Goal: Register for event/course

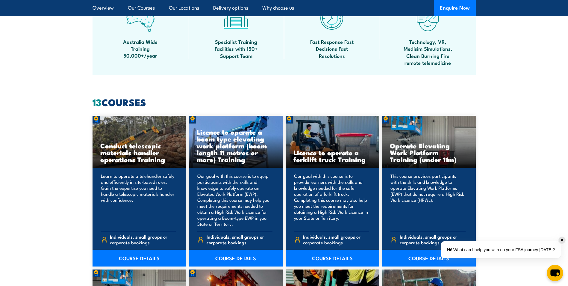
scroll to position [399, 0]
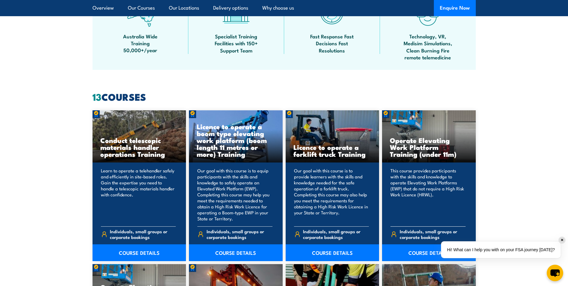
click at [423, 166] on div "This course provides participants with the skills and knowledge to operate Elev…" at bounding box center [429, 211] width 94 height 98
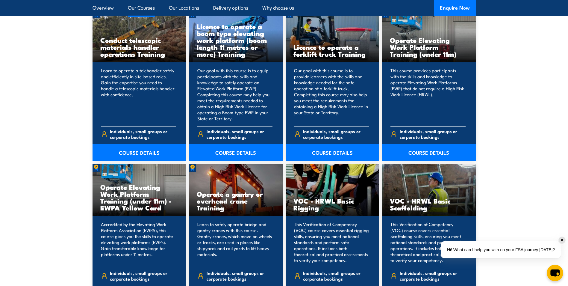
click at [420, 153] on link "COURSE DETAILS" at bounding box center [429, 152] width 94 height 17
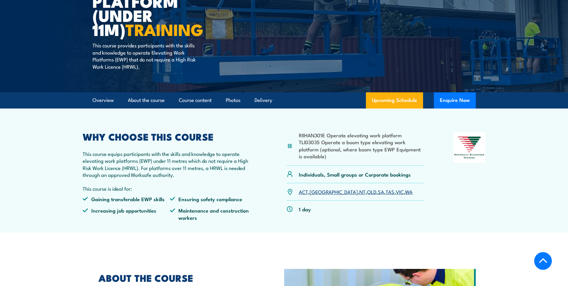
scroll to position [200, 0]
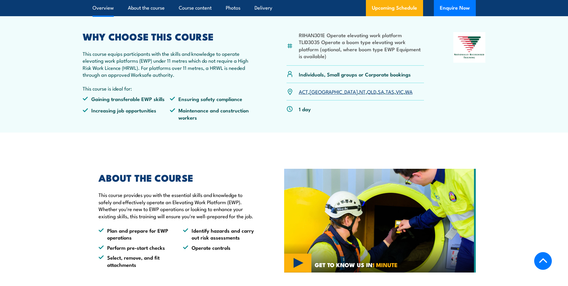
click at [359, 94] on link "NT" at bounding box center [362, 91] width 6 height 7
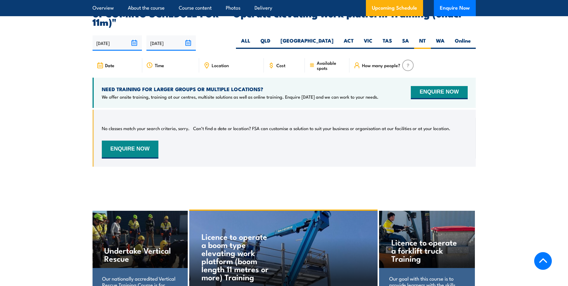
click at [390, 60] on div "How many people?" at bounding box center [412, 65] width 126 height 14
click at [387, 63] on span "How many people?" at bounding box center [381, 65] width 38 height 5
click at [357, 65] on icon at bounding box center [358, 66] width 2 height 2
click at [277, 63] on span "Cost" at bounding box center [280, 65] width 9 height 5
click at [170, 35] on input "[DATE]" at bounding box center [170, 42] width 49 height 15
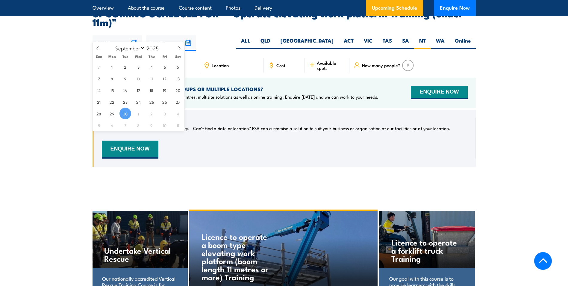
click at [135, 35] on input "[DATE]" at bounding box center [116, 42] width 49 height 15
click at [126, 115] on span "30" at bounding box center [125, 113] width 12 height 12
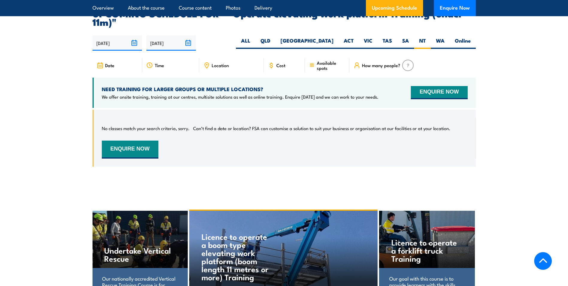
scroll to position [831, 0]
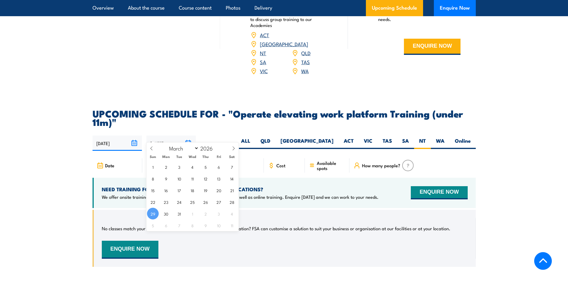
click at [188, 135] on input "[DATE]" at bounding box center [170, 142] width 49 height 15
click at [152, 213] on span "29" at bounding box center [153, 213] width 12 height 12
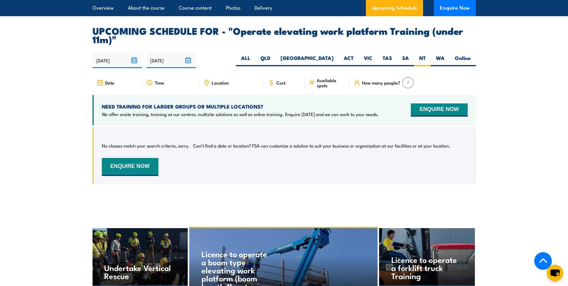
scroll to position [931, 0]
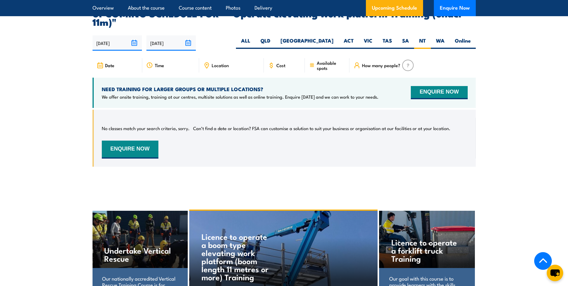
click at [407, 60] on img at bounding box center [408, 65] width 12 height 11
